Goal: Check status: Check status

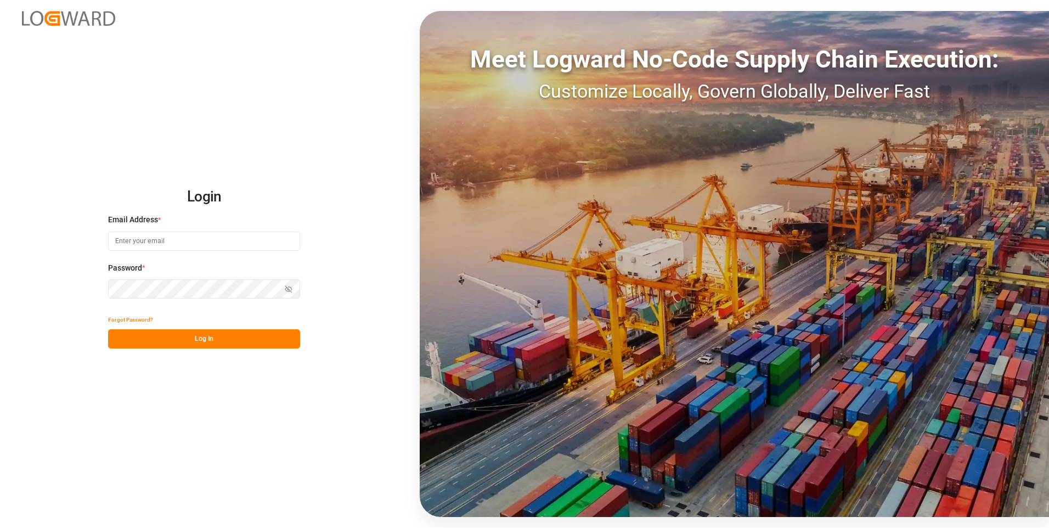
type input "[PERSON_NAME][EMAIL_ADDRESS][PERSON_NAME][DOMAIN_NAME]"
click at [288, 288] on div "Show password" at bounding box center [204, 288] width 192 height 19
click at [288, 288] on icon "button" at bounding box center [289, 289] width 7 height 7
click at [251, 337] on button "Log In" at bounding box center [204, 338] width 192 height 19
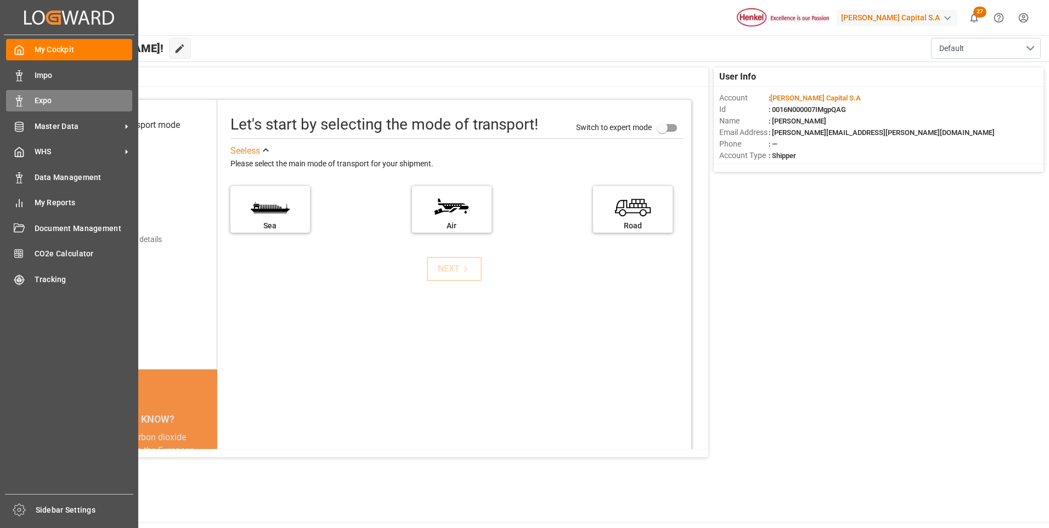
click at [20, 97] on icon at bounding box center [19, 100] width 11 height 11
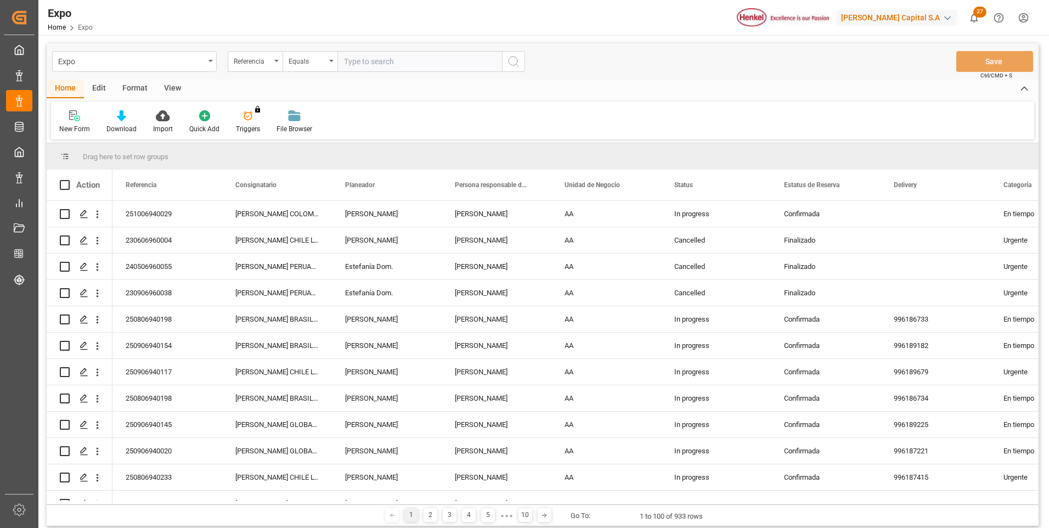
click at [384, 65] on input "text" at bounding box center [419, 61] width 165 height 21
paste input "250906940154"
type input "250906940154"
click at [514, 63] on icon "search button" at bounding box center [513, 61] width 13 height 13
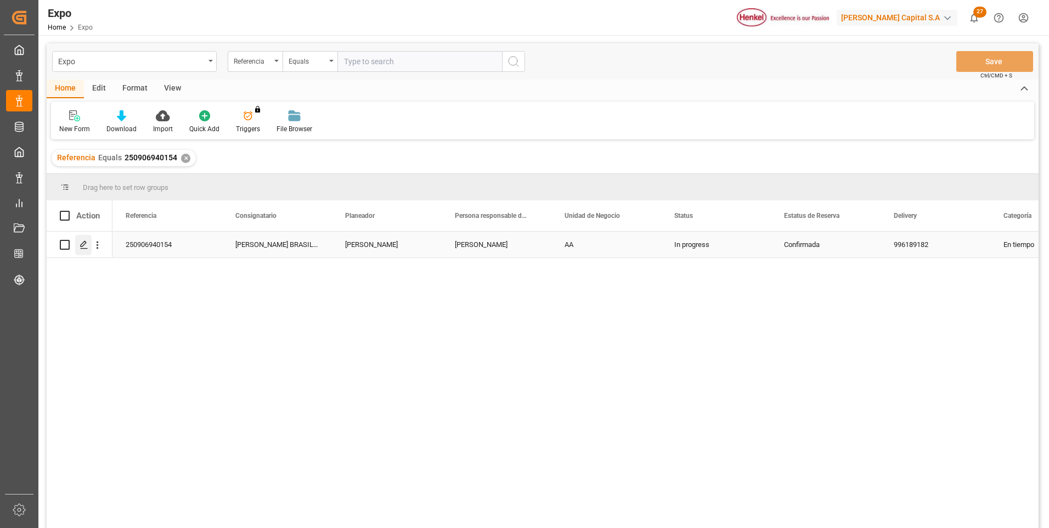
click at [79, 248] on div "Press SPACE to select this row." at bounding box center [83, 245] width 16 height 20
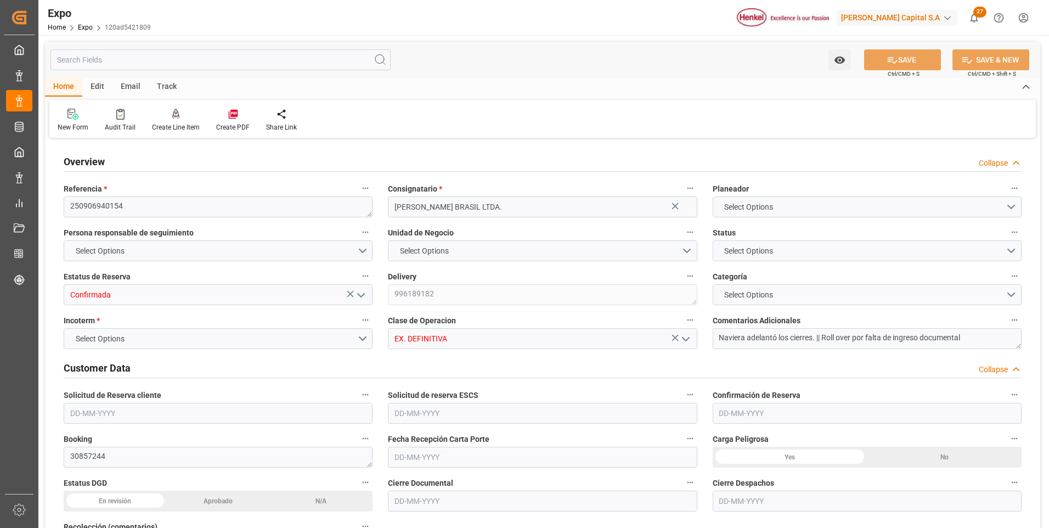
type input "7000"
type input "7367.16"
type input "12"
type input "9719874"
type input "9407160"
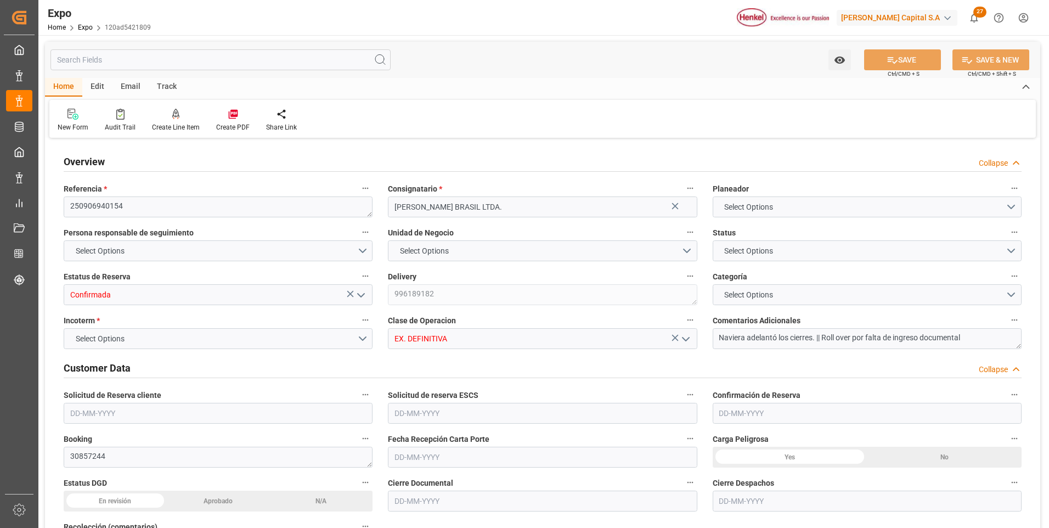
type input "9407160"
type input "MXATM"
type input "BRSSZ"
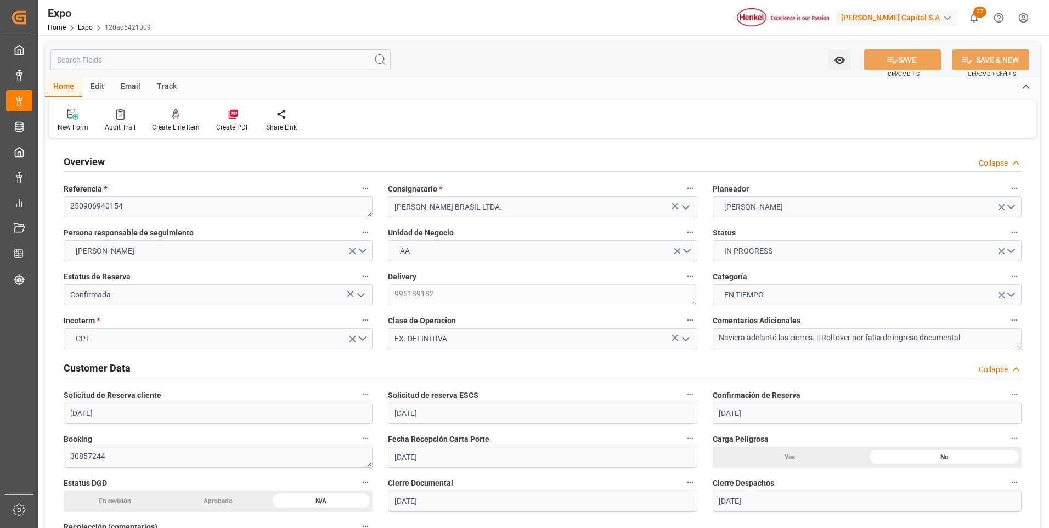
type input "[DATE]"
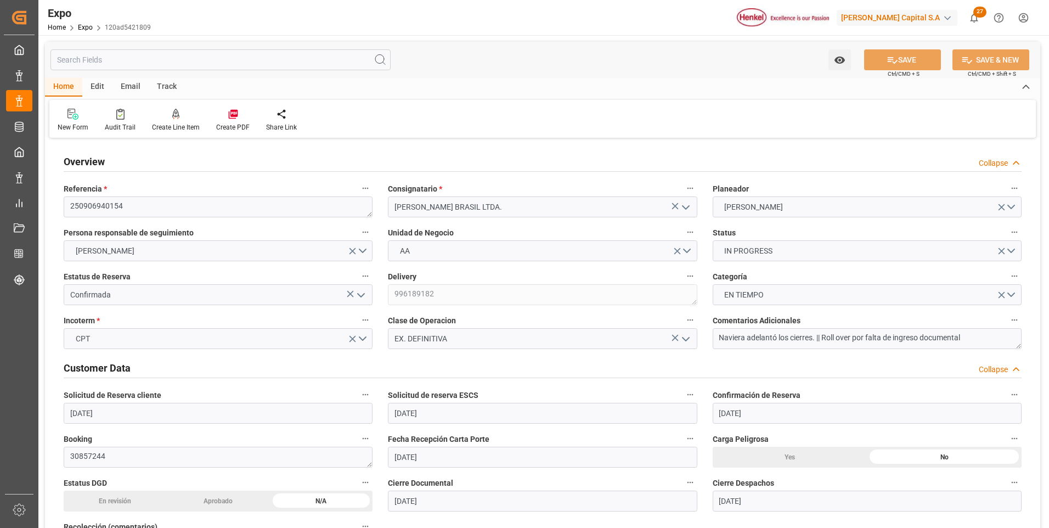
type input "[DATE]"
type input "[DATE] 00:00"
type input "[DATE]"
type input "[DATE] 18:34"
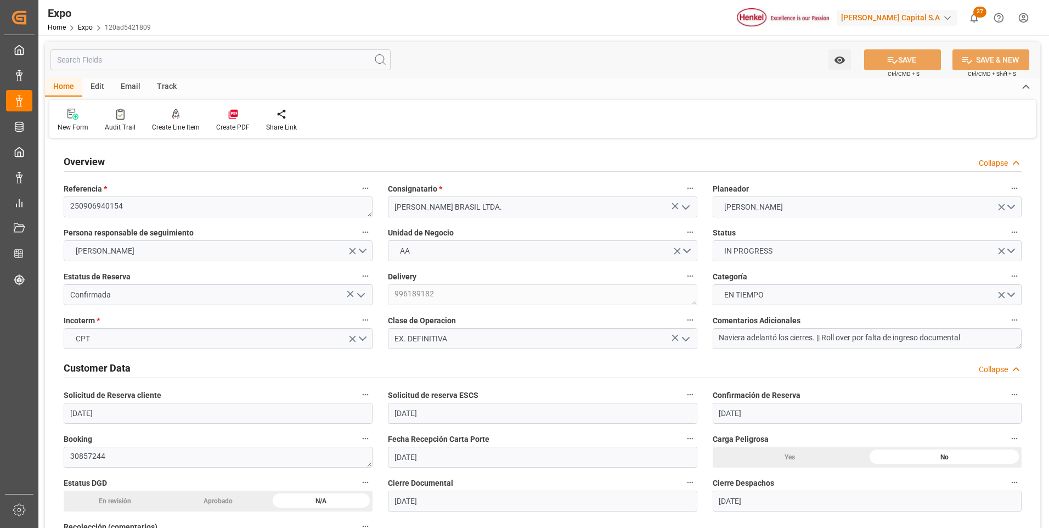
type input "[DATE]"
type input "[DATE] 02:00"
type input "[DATE] 00:00"
type input "[DATE] 19:00"
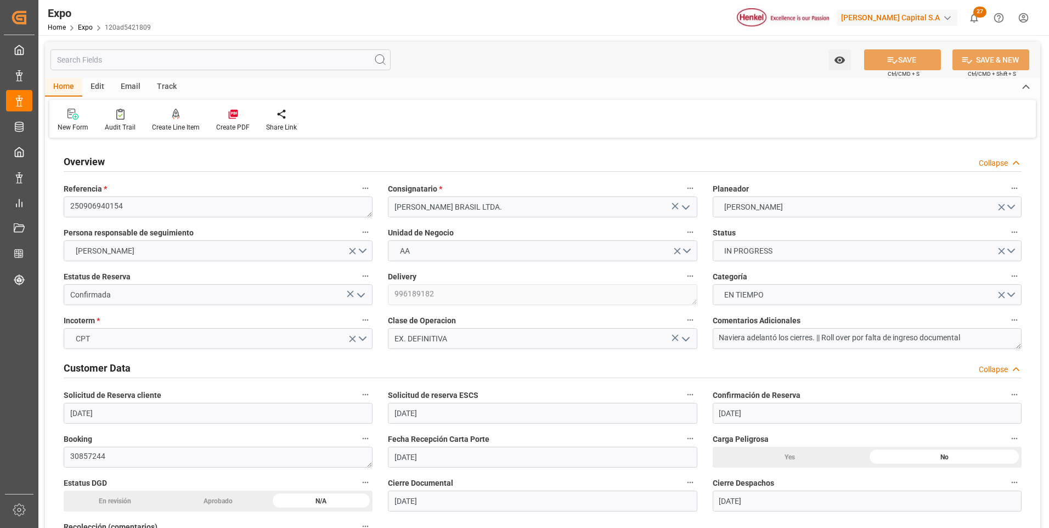
type input "[DATE] 00:00"
type input "[DATE] 10:44"
type input "[DATE] 02:00"
type input "[DATE] 19:00"
type input "[DATE] 09:13"
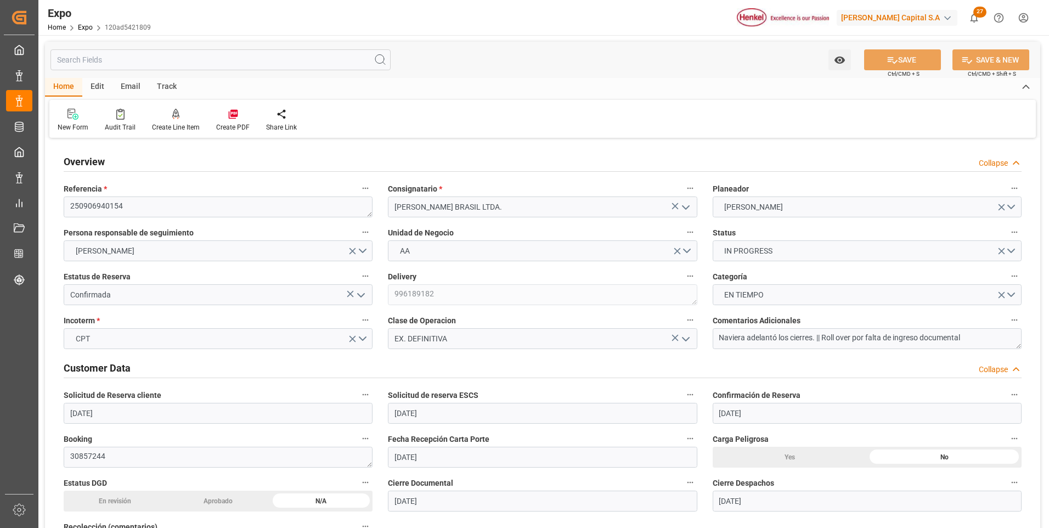
type input "[DATE] 09:13"
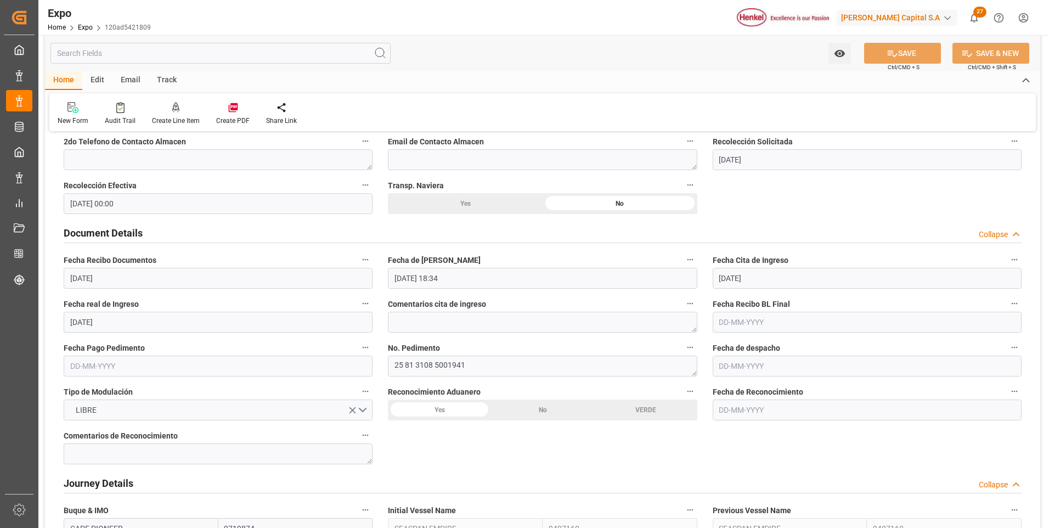
scroll to position [1097, 0]
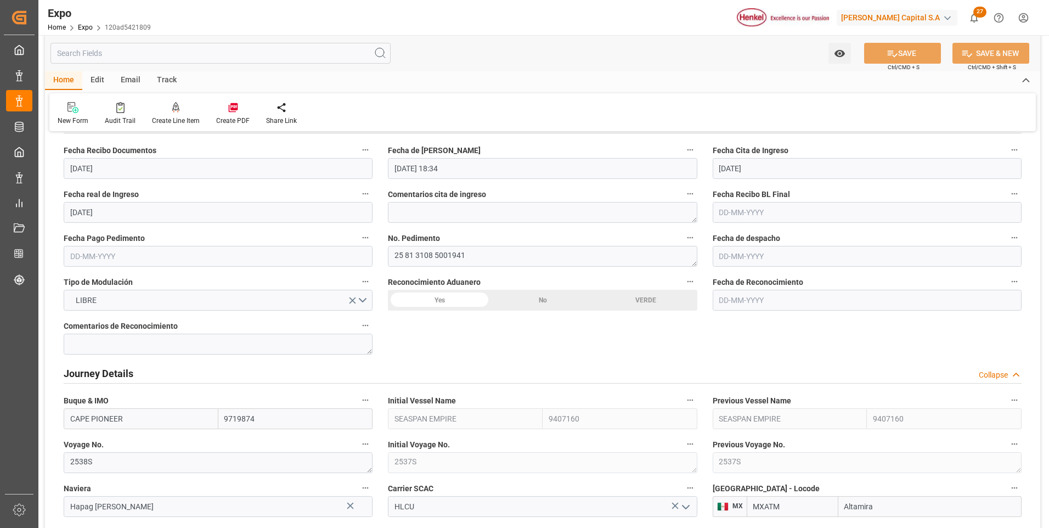
click at [757, 257] on input "text" at bounding box center [866, 256] width 309 height 21
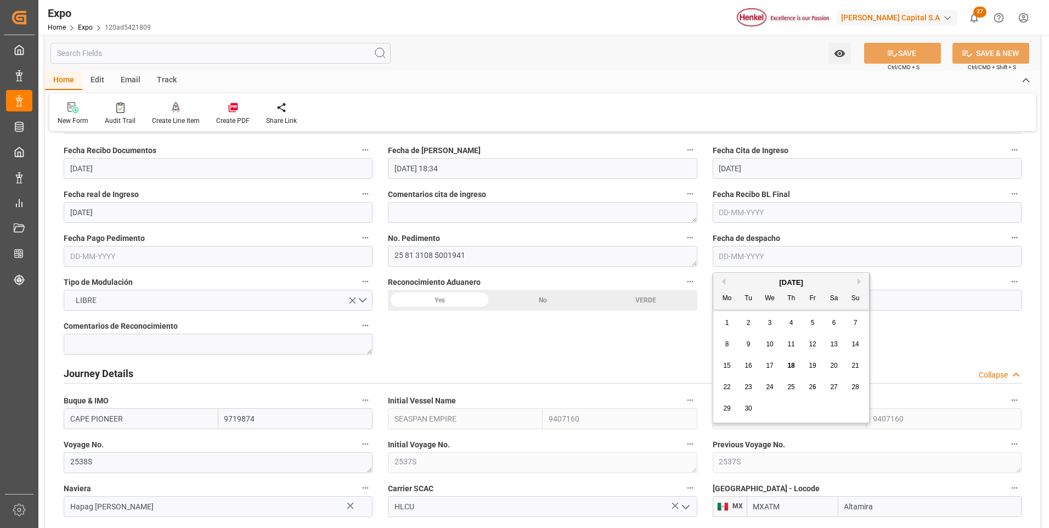
click at [808, 341] on span "12" at bounding box center [811, 344] width 7 height 8
type input "[DATE]"
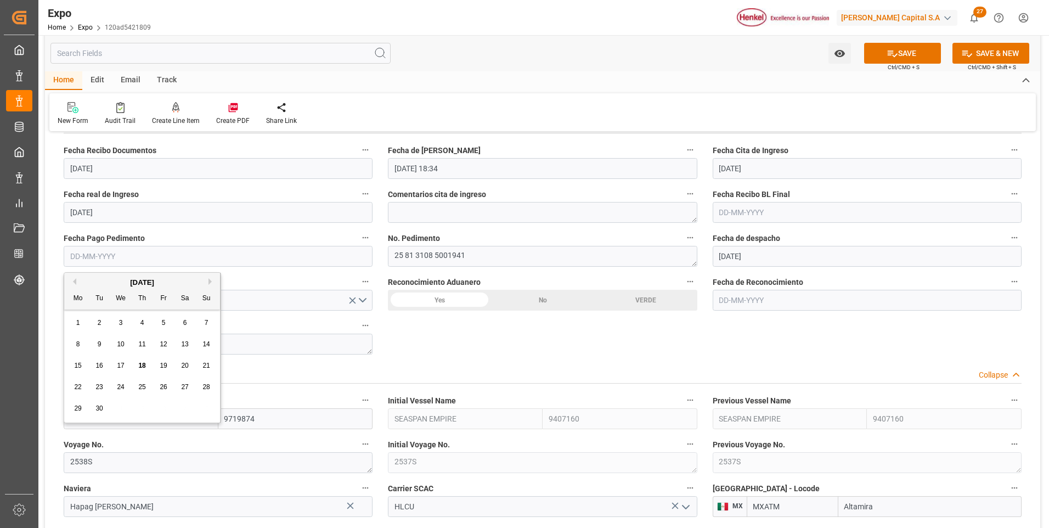
click at [97, 258] on input "text" at bounding box center [218, 256] width 309 height 21
click at [160, 343] on span "12" at bounding box center [163, 344] width 7 height 8
type input "[DATE]"
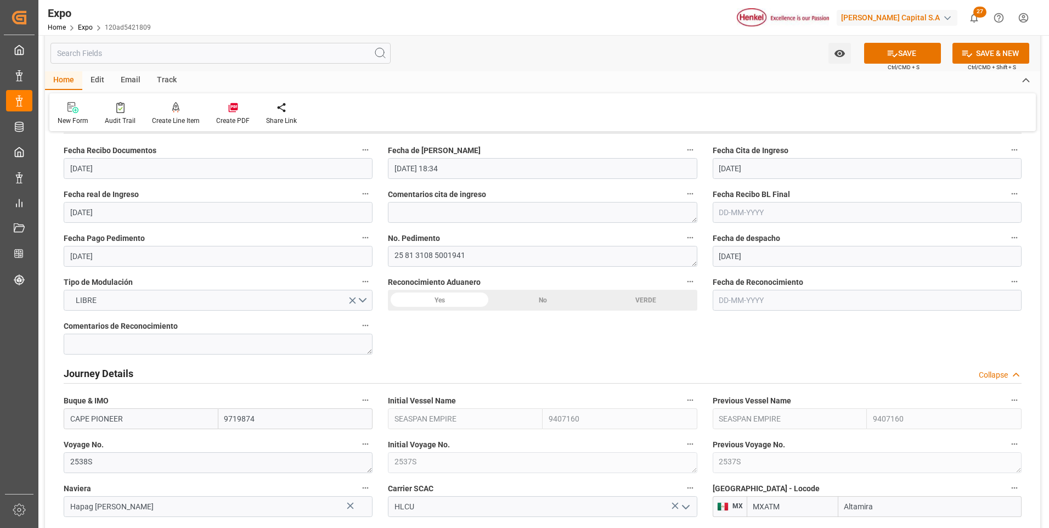
click at [557, 298] on div "No" at bounding box center [542, 300] width 103 height 21
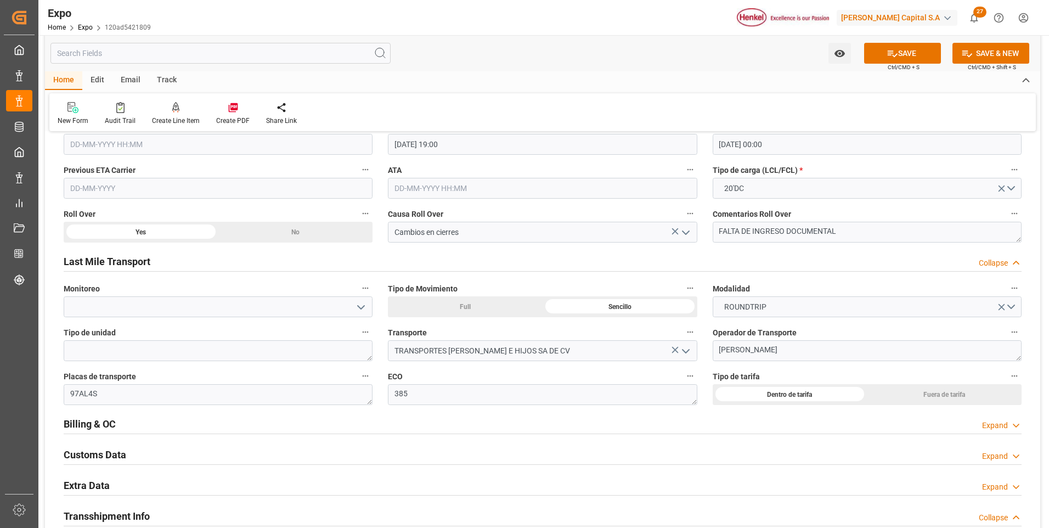
scroll to position [1645, 0]
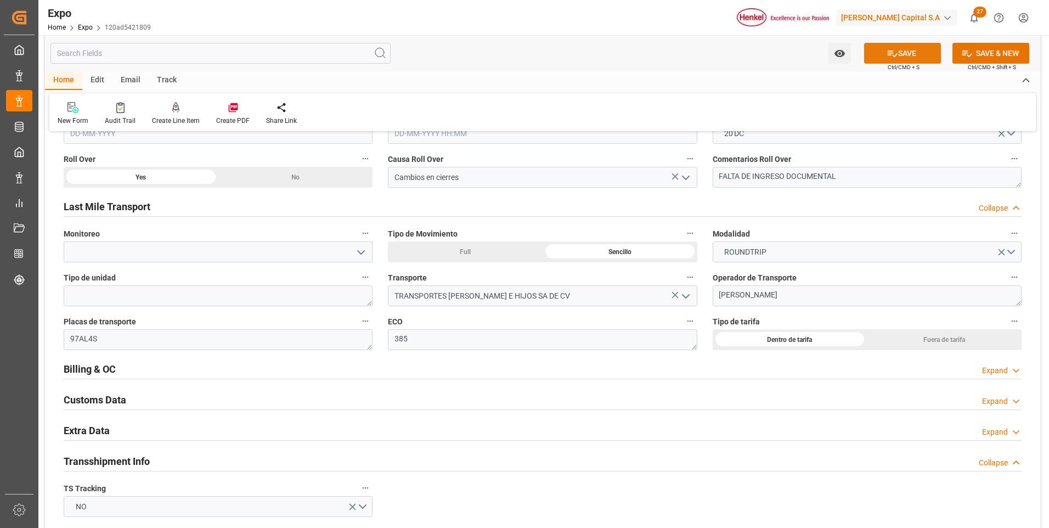
click at [894, 59] on button "SAVE" at bounding box center [902, 53] width 77 height 21
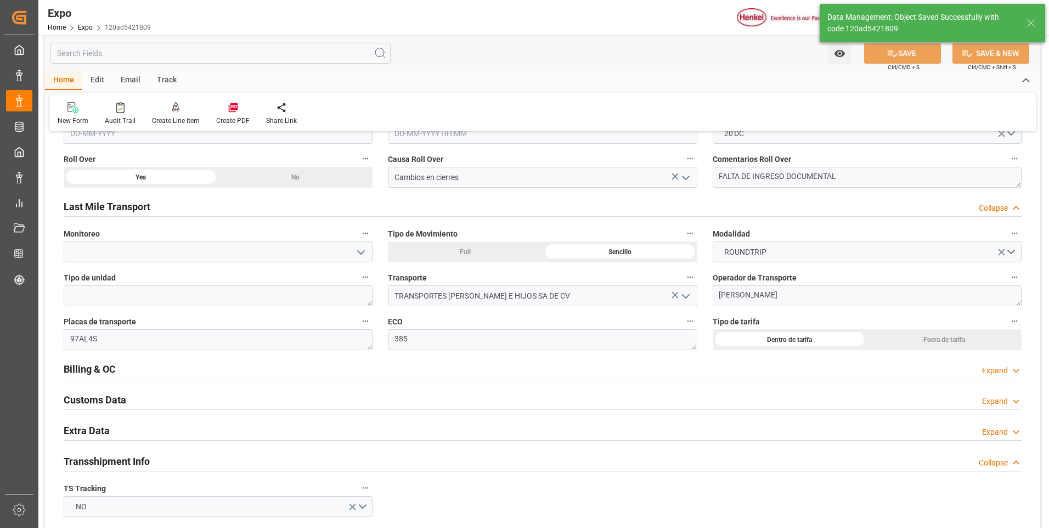
type textarea "[PERSON_NAME]"
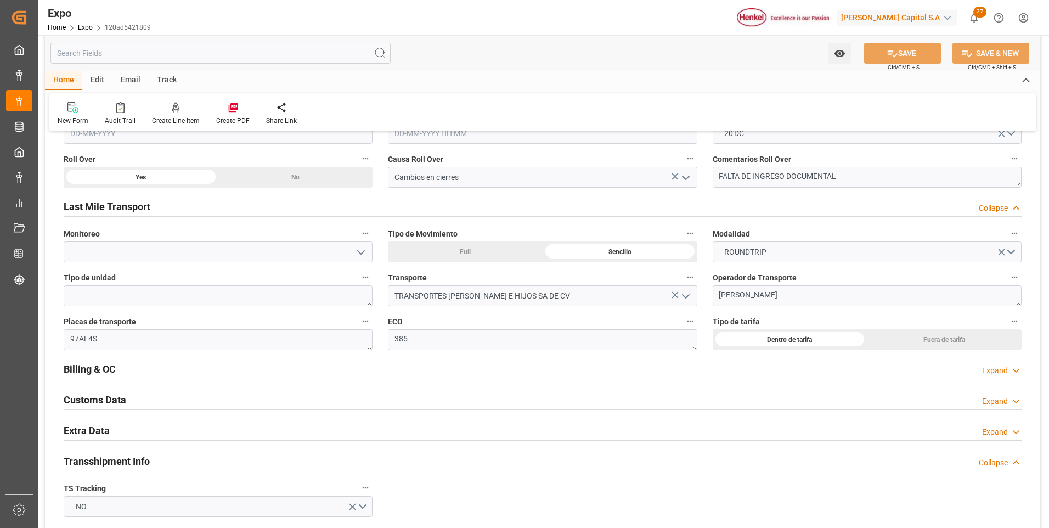
scroll to position [1755, 0]
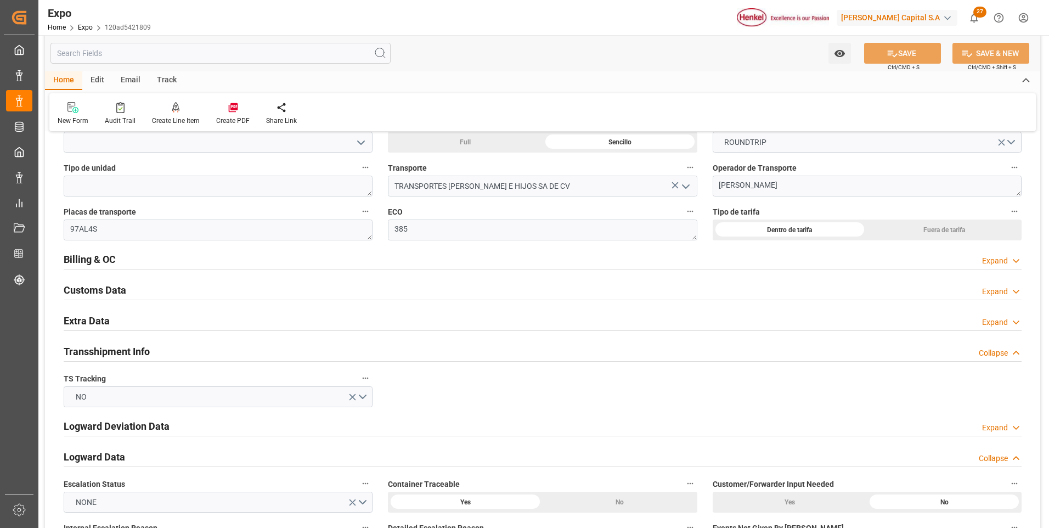
click at [983, 322] on div "Expand" at bounding box center [995, 322] width 26 height 12
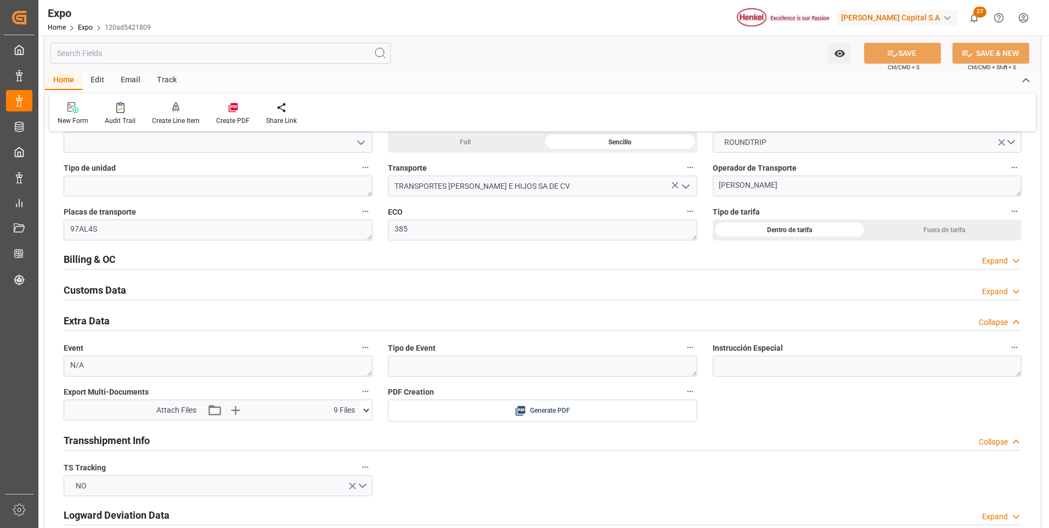
scroll to position [1865, 0]
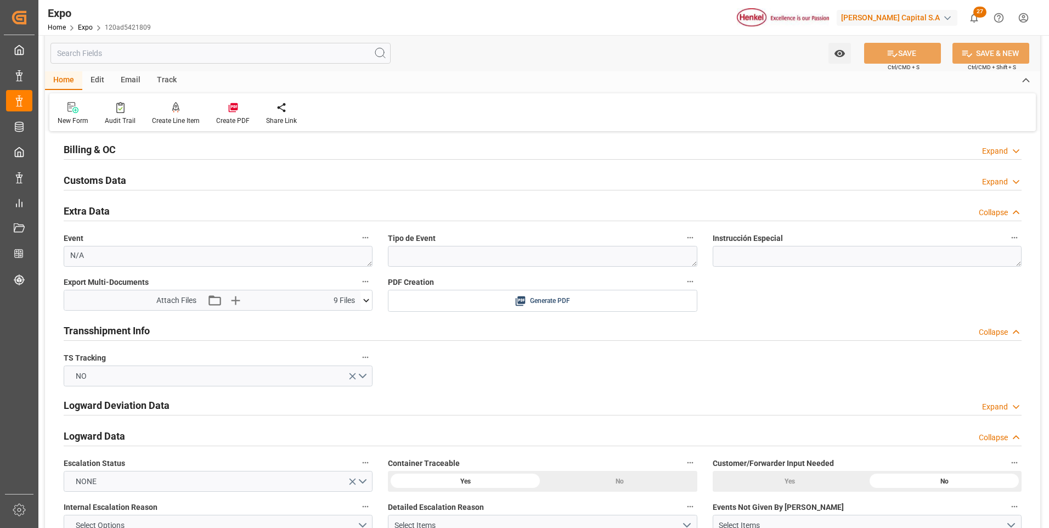
click at [369, 304] on icon at bounding box center [366, 301] width 12 height 12
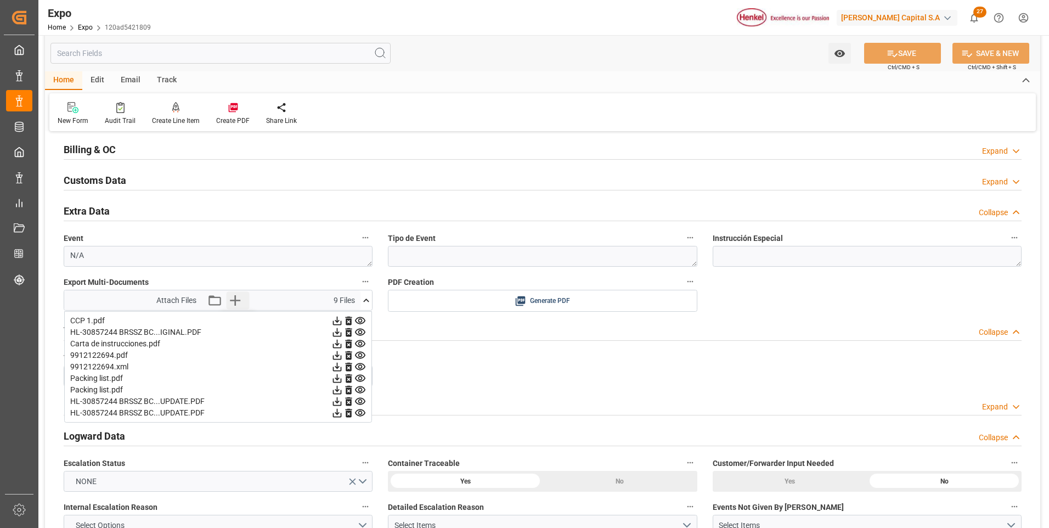
click at [232, 300] on icon "button" at bounding box center [235, 300] width 10 height 10
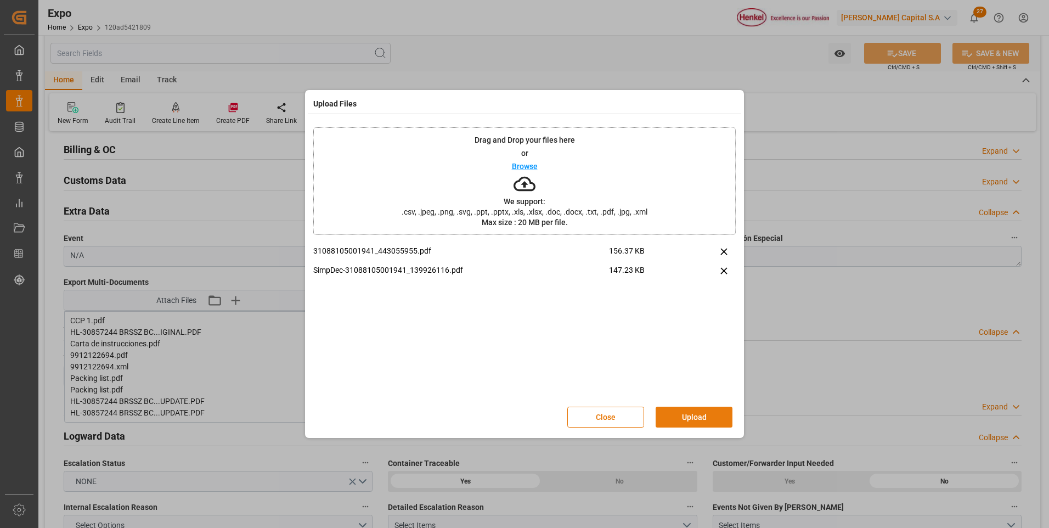
click at [717, 420] on button "Upload" at bounding box center [693, 416] width 77 height 21
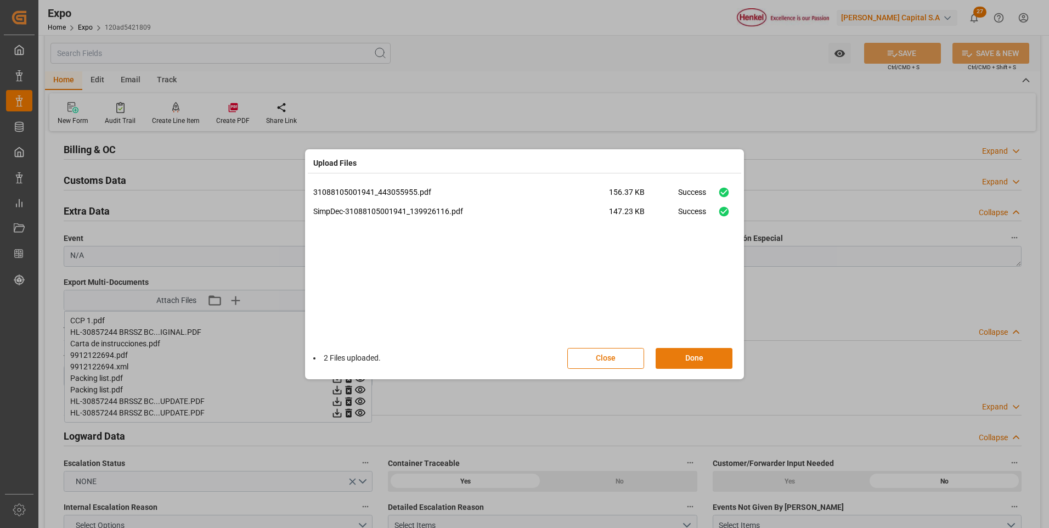
click at [709, 365] on button "Done" at bounding box center [693, 358] width 77 height 21
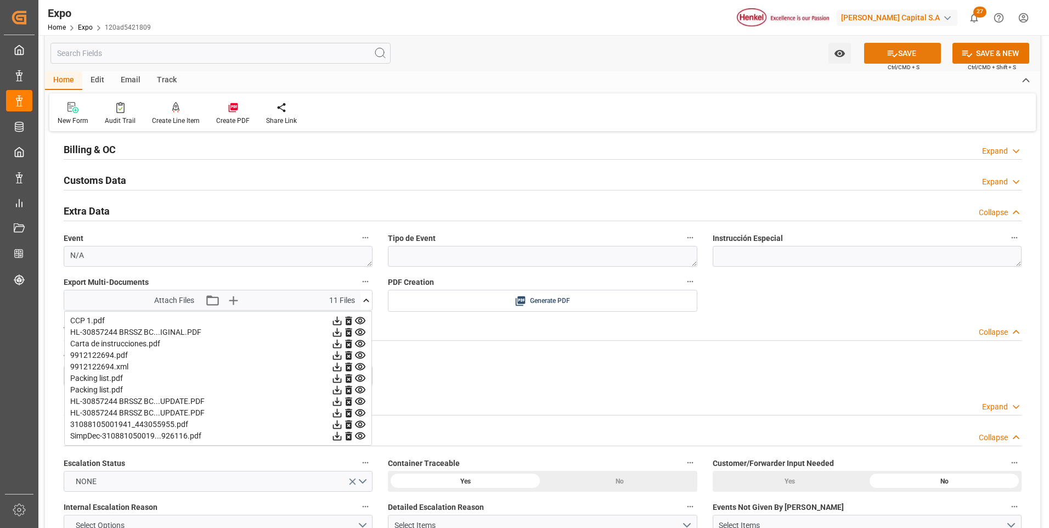
click at [890, 61] on button "SAVE" at bounding box center [902, 53] width 77 height 21
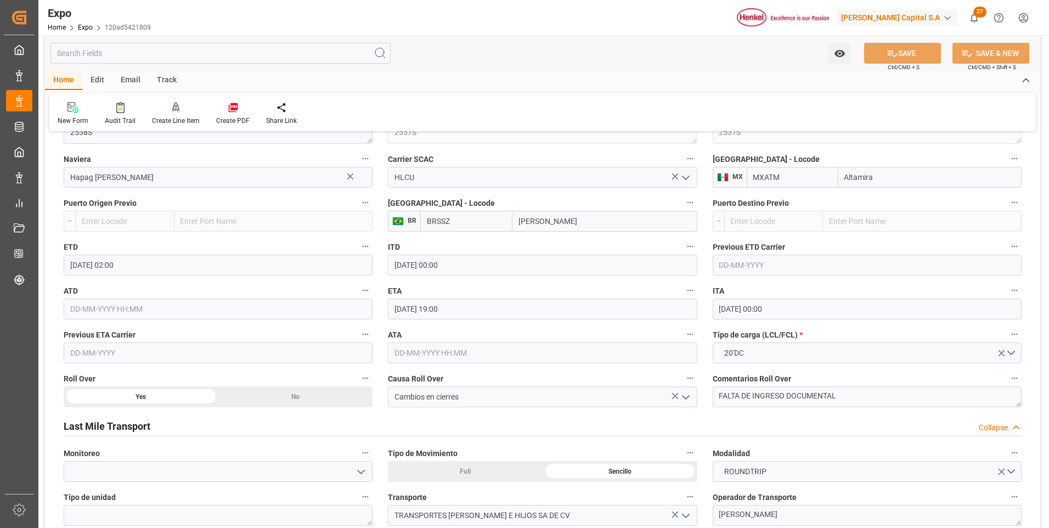
scroll to position [1316, 0]
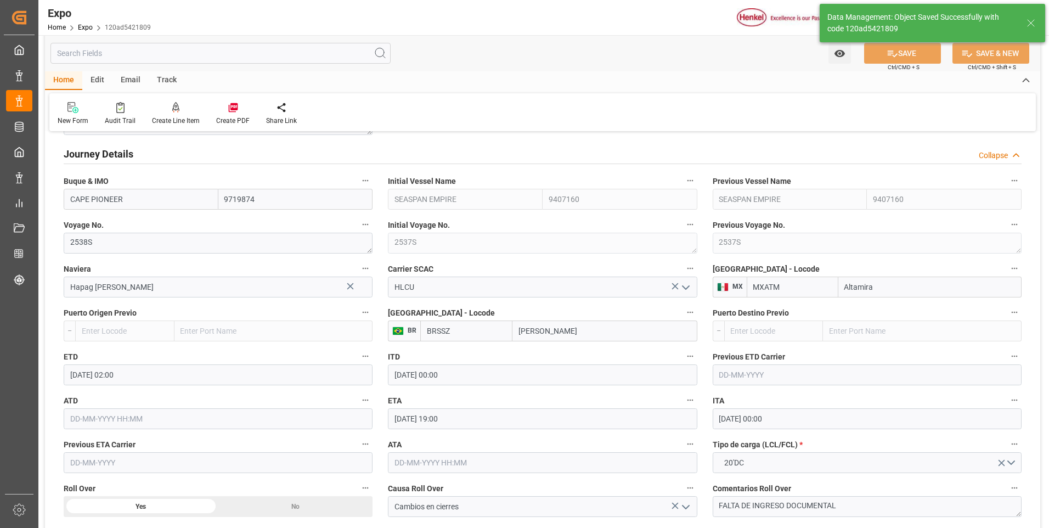
type input "[DATE] 15:51"
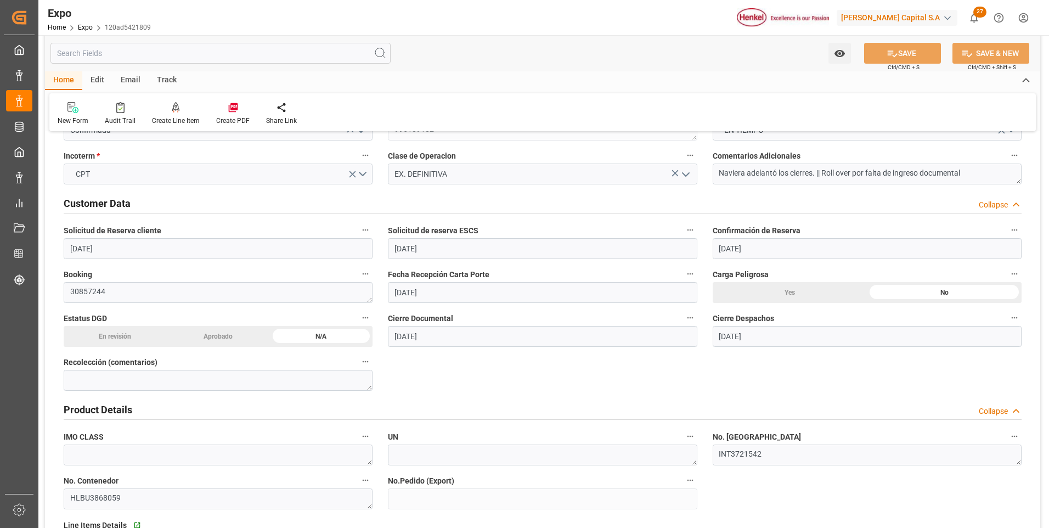
scroll to position [0, 0]
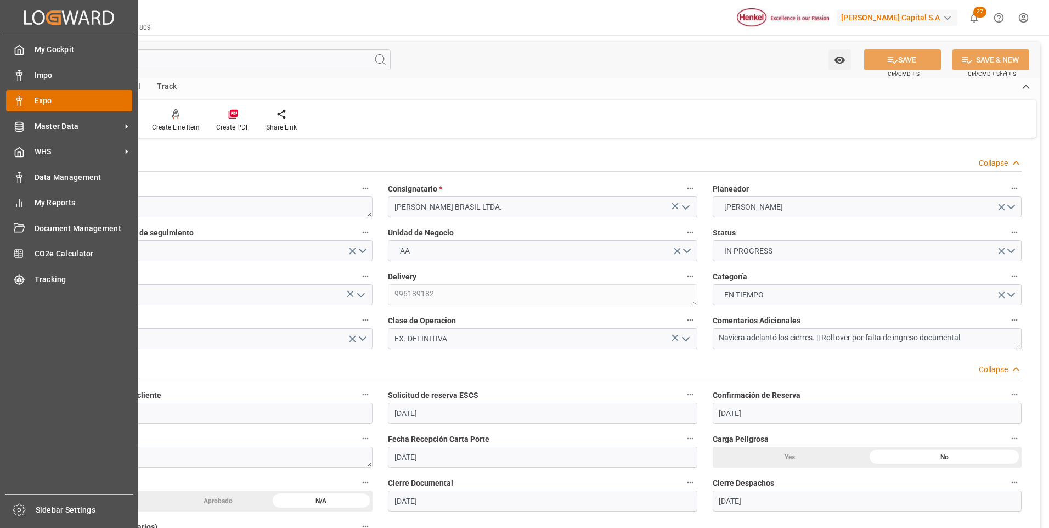
click at [41, 98] on span "Expo" at bounding box center [84, 101] width 98 height 12
